Goal: Navigation & Orientation: Find specific page/section

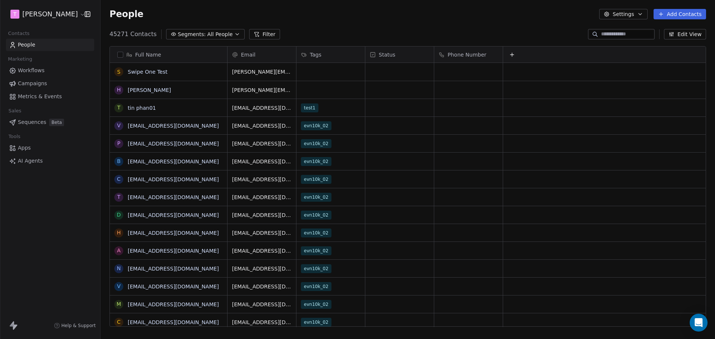
scroll to position [293, 609]
click at [694, 323] on icon "Open Intercom Messenger" at bounding box center [698, 323] width 10 height 10
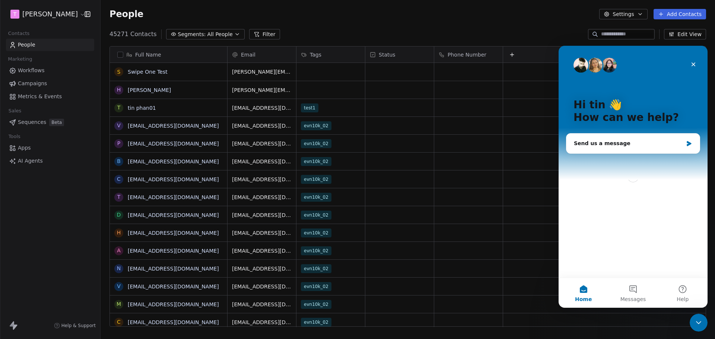
scroll to position [0, 0]
click at [629, 288] on button "Messages" at bounding box center [633, 293] width 50 height 30
